Goal: Task Accomplishment & Management: Use online tool/utility

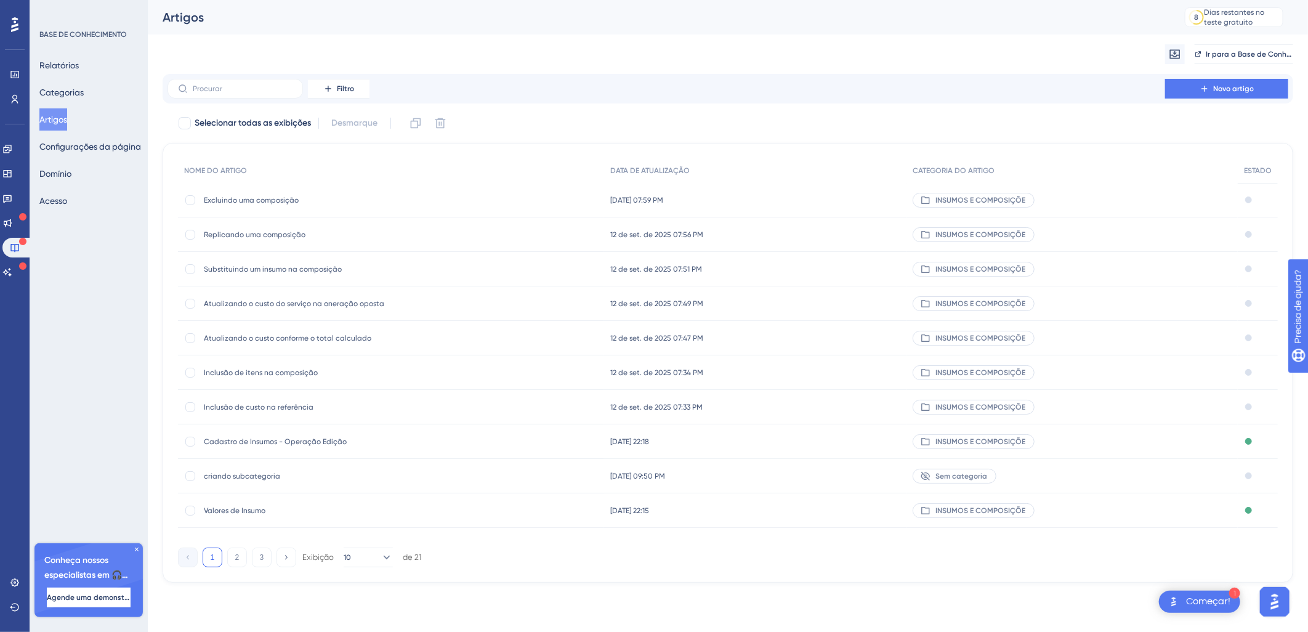
click at [5, 25] on div at bounding box center [15, 25] width 20 height 20
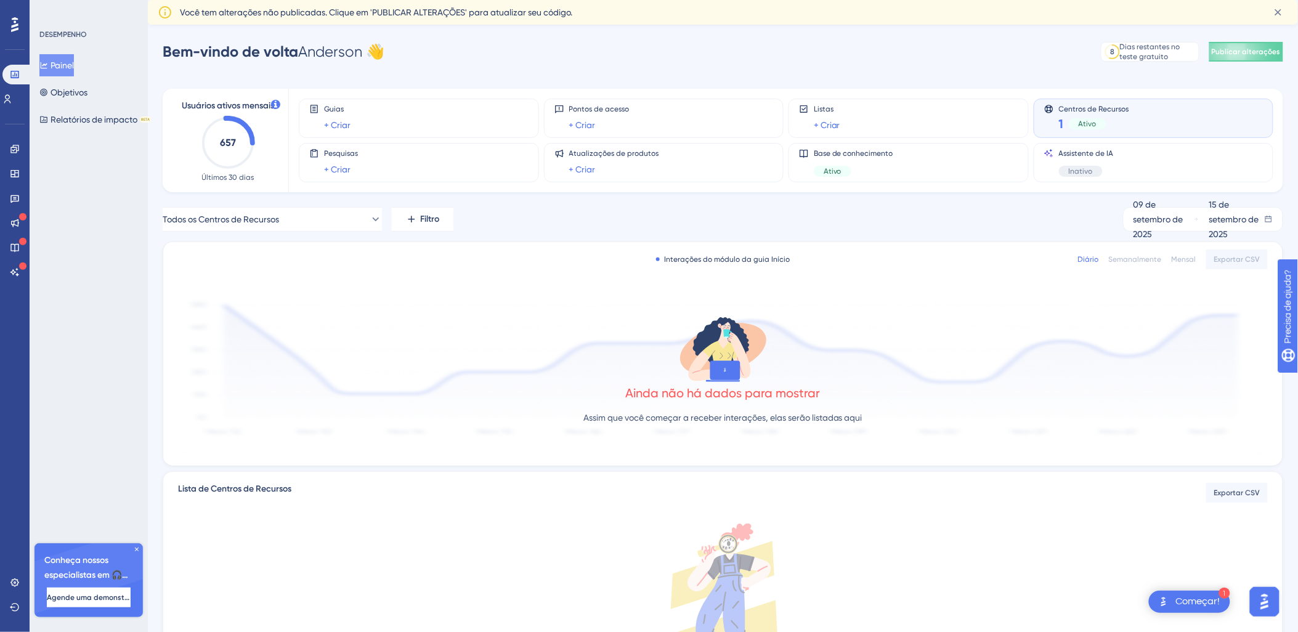
click at [1178, 600] on div "Começar!" at bounding box center [1198, 602] width 44 height 14
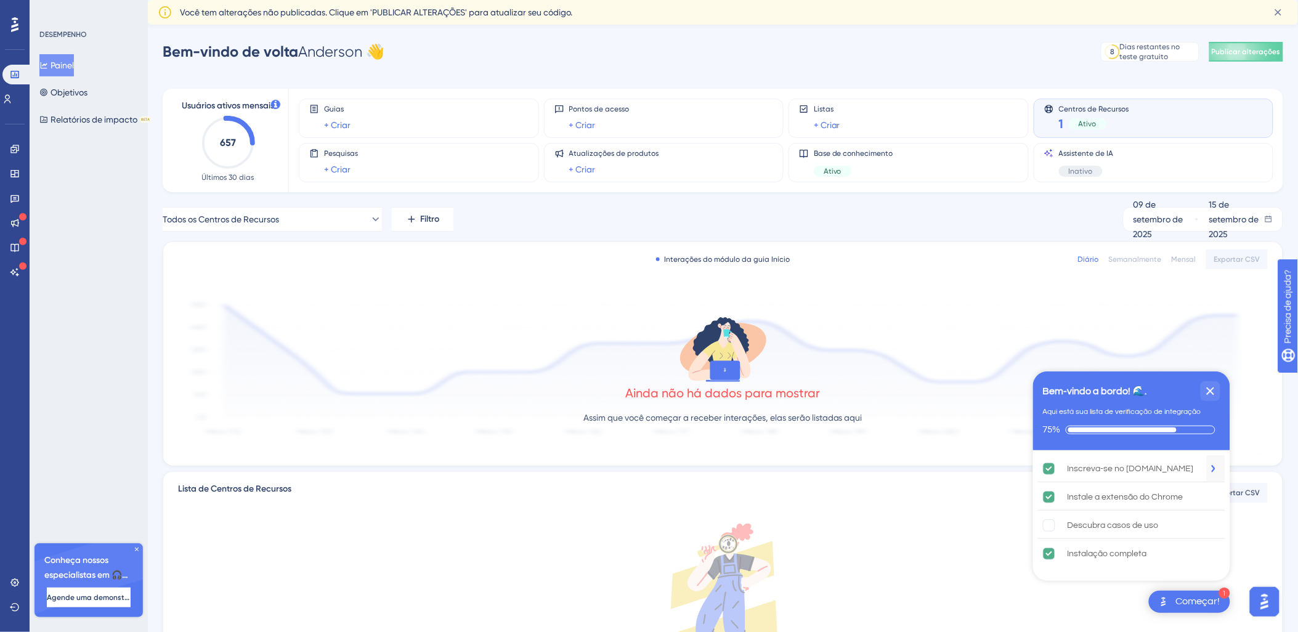
click at [1206, 469] on div "Inscreva-se no [DOMAIN_NAME]" at bounding box center [1131, 468] width 187 height 27
